Goal: Information Seeking & Learning: Learn about a topic

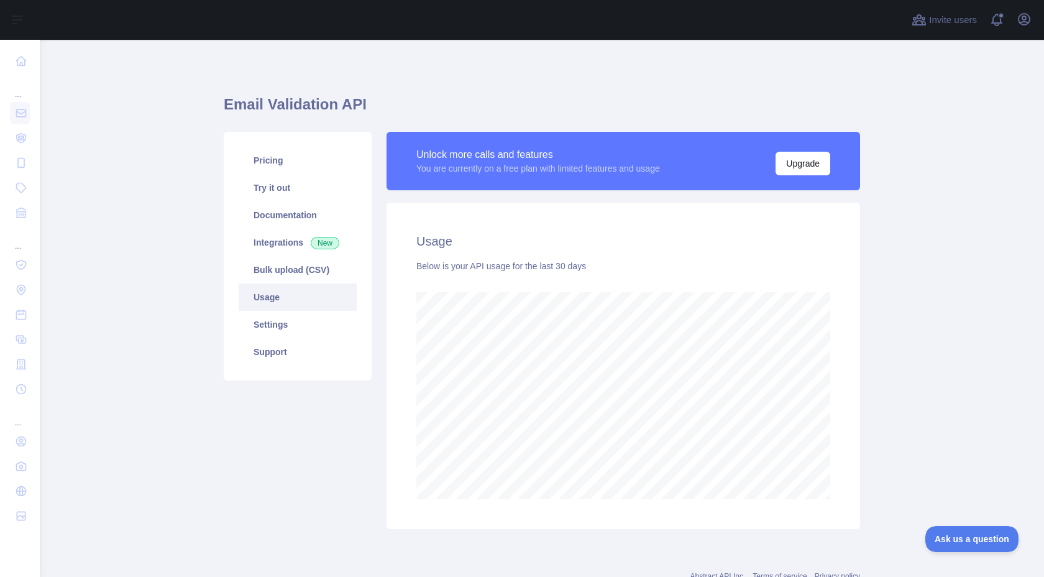
scroll to position [537, 1004]
click at [263, 159] on link "Pricing" at bounding box center [298, 160] width 118 height 27
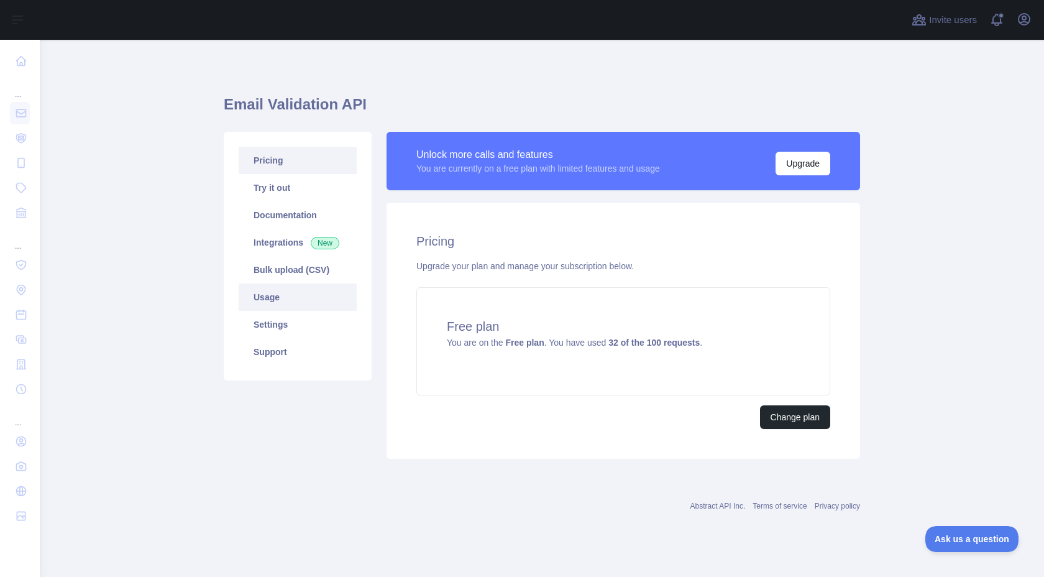
click at [315, 309] on link "Usage" at bounding box center [298, 296] width 118 height 27
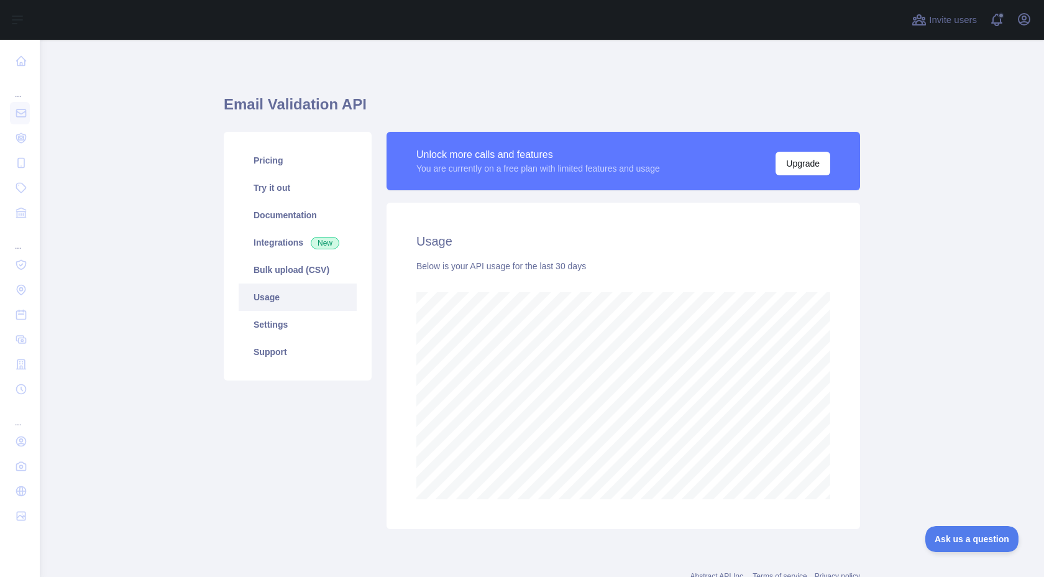
scroll to position [537, 1004]
